Goal: Navigation & Orientation: Find specific page/section

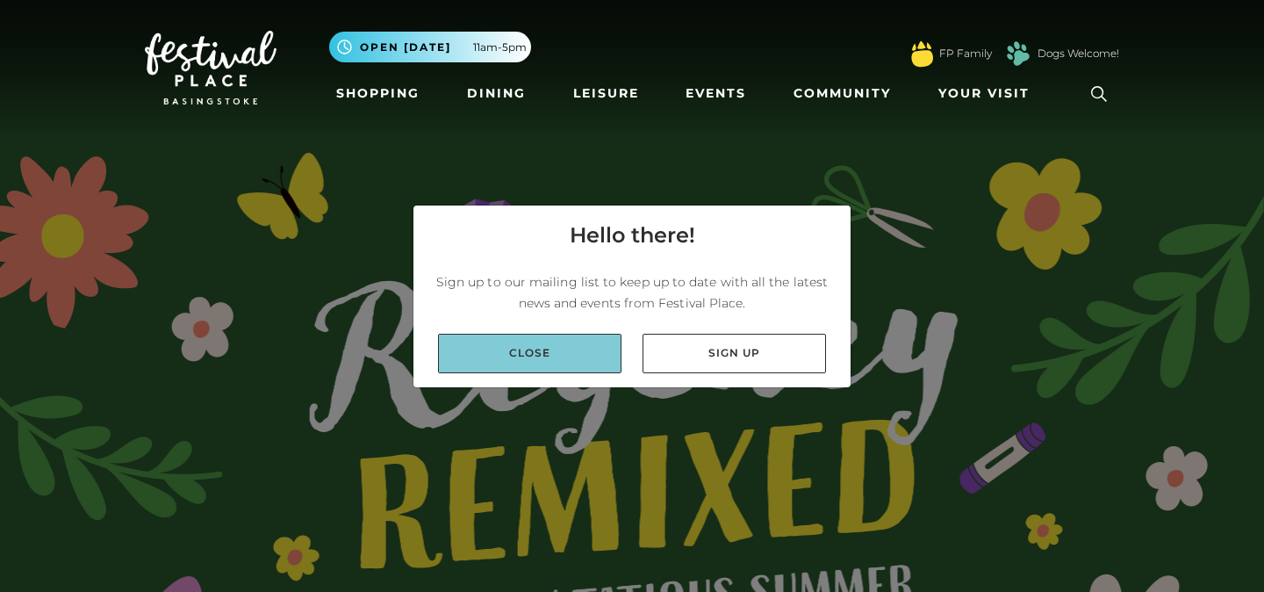
click at [506, 356] on link "Close" at bounding box center [529, 352] width 183 height 39
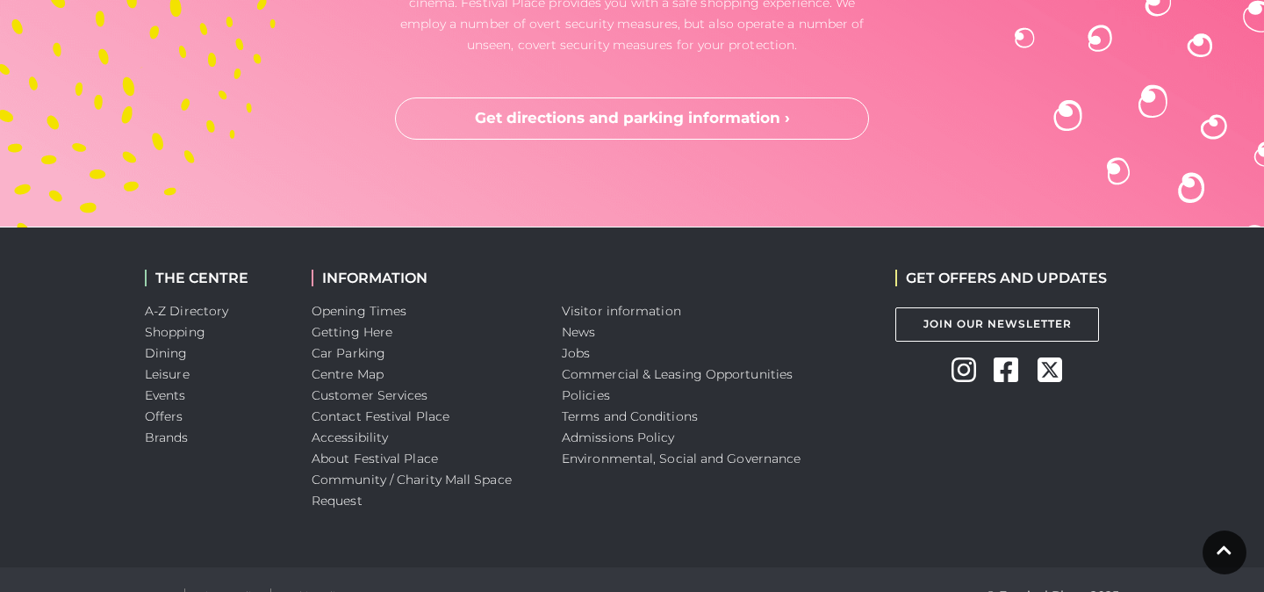
scroll to position [5337, 0]
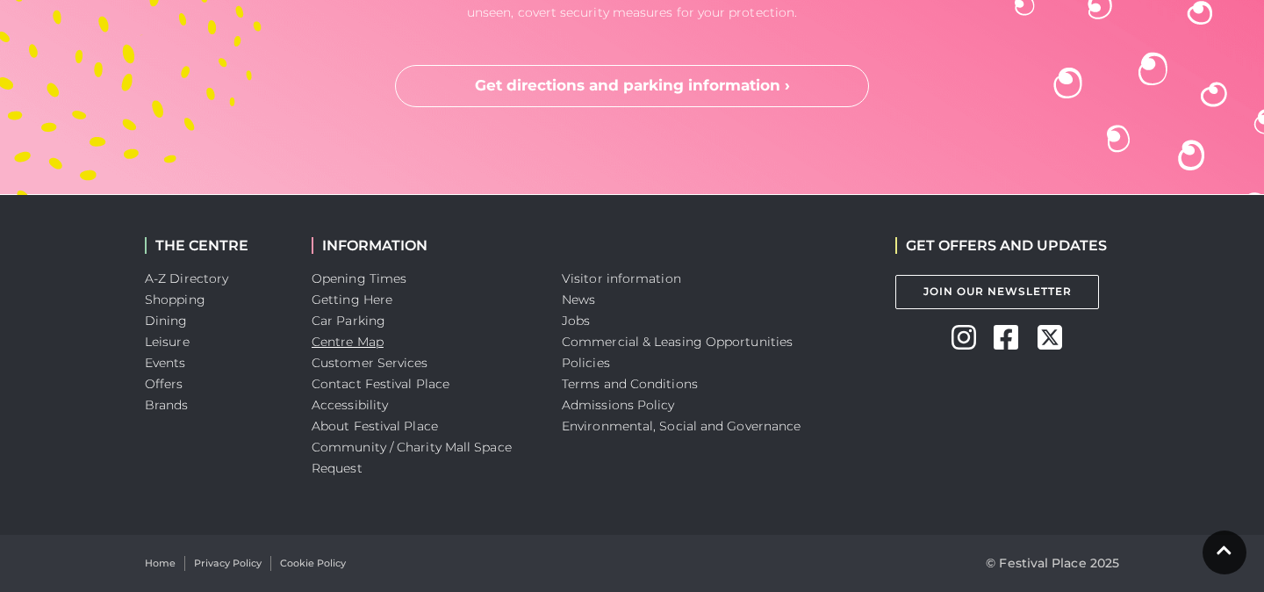
click at [319, 345] on link "Centre Map" at bounding box center [348, 341] width 72 height 16
click at [156, 324] on link "Dining" at bounding box center [166, 320] width 43 height 16
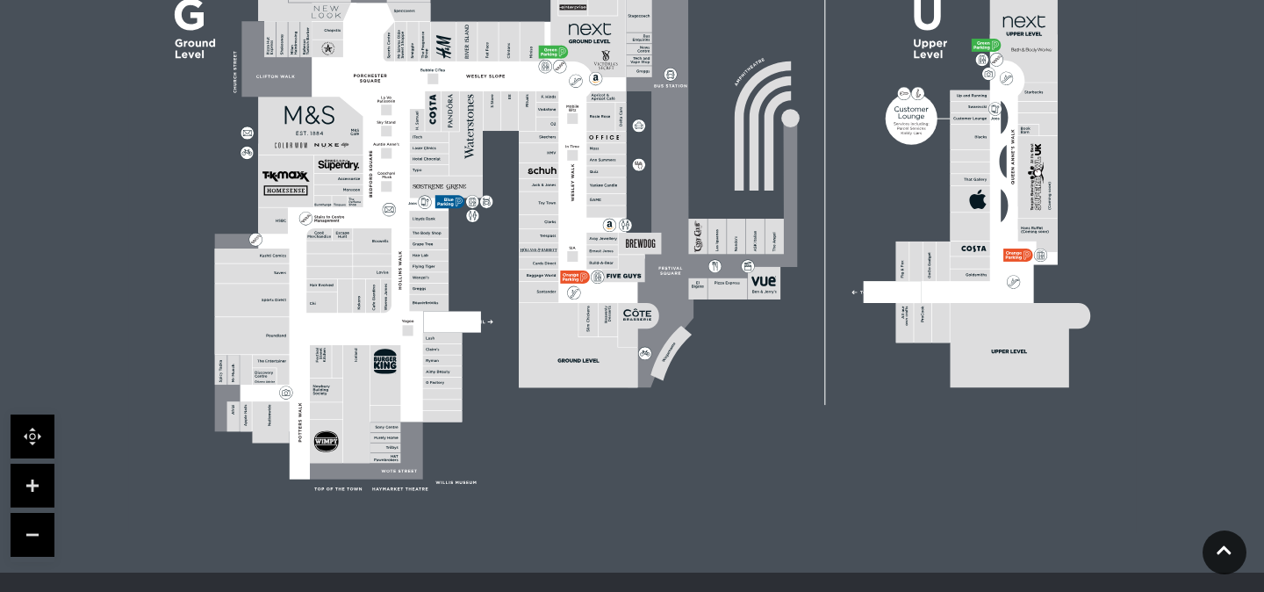
scroll to position [663, 0]
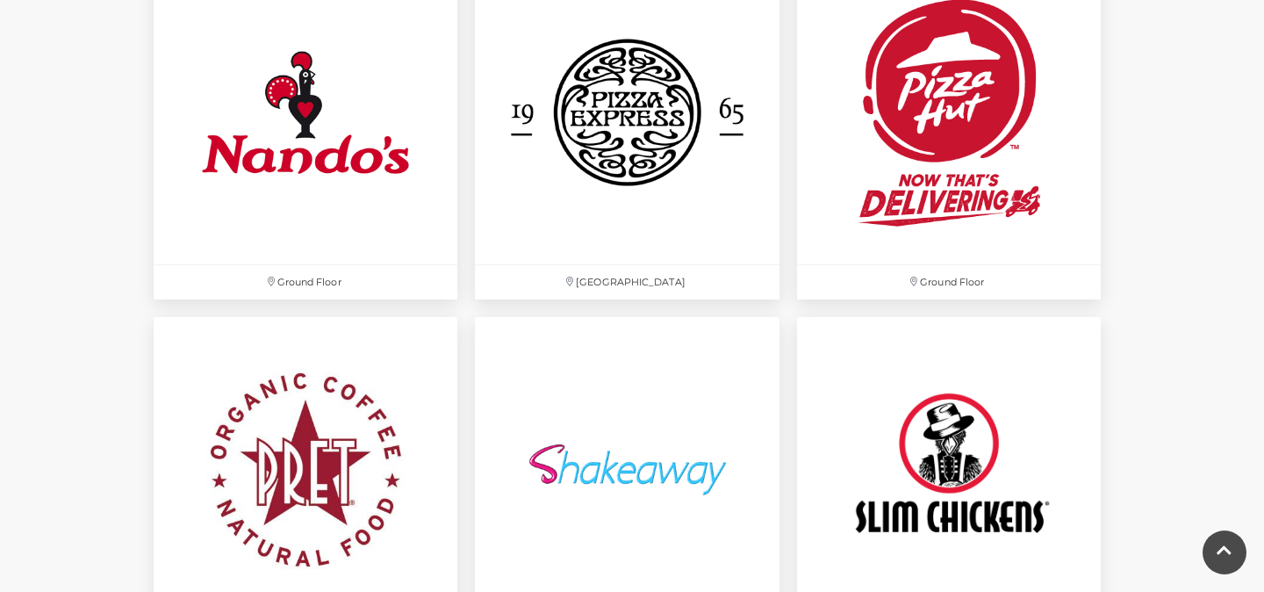
scroll to position [4790, 0]
